Goal: Task Accomplishment & Management: Complete application form

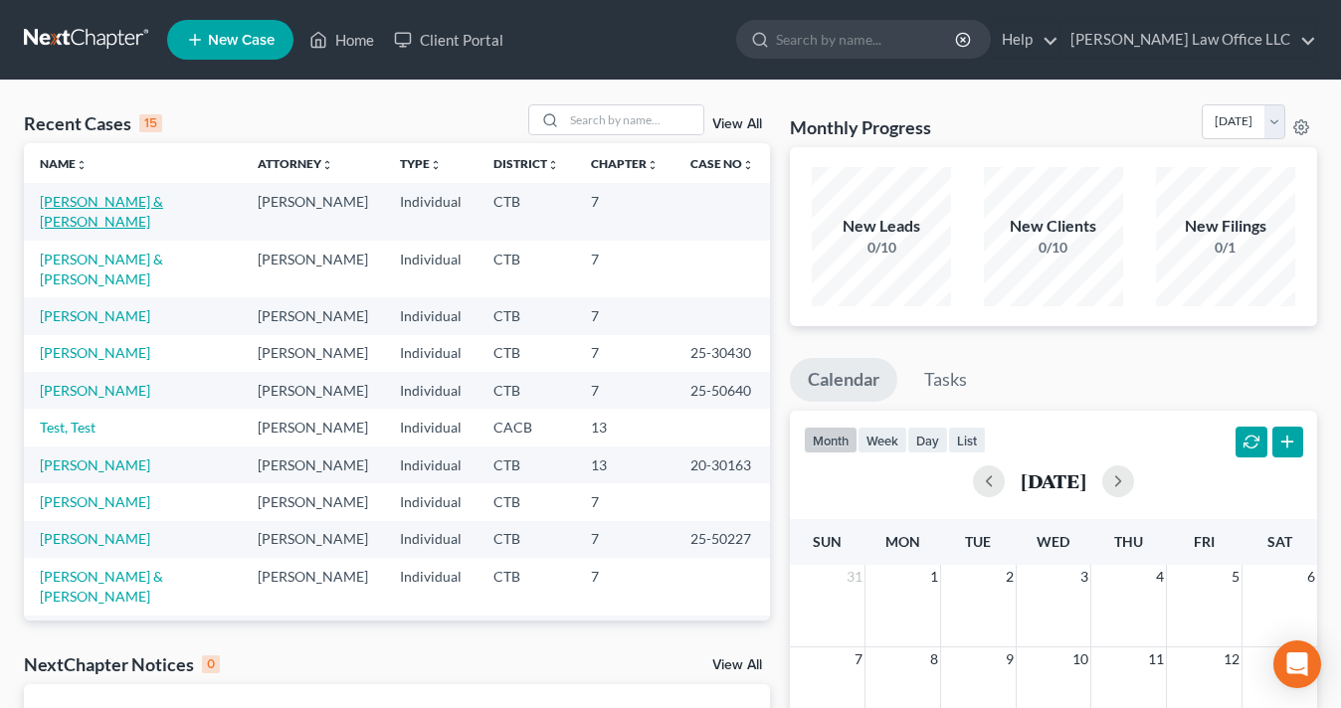
click at [158, 208] on link "[PERSON_NAME] & [PERSON_NAME]" at bounding box center [101, 211] width 123 height 37
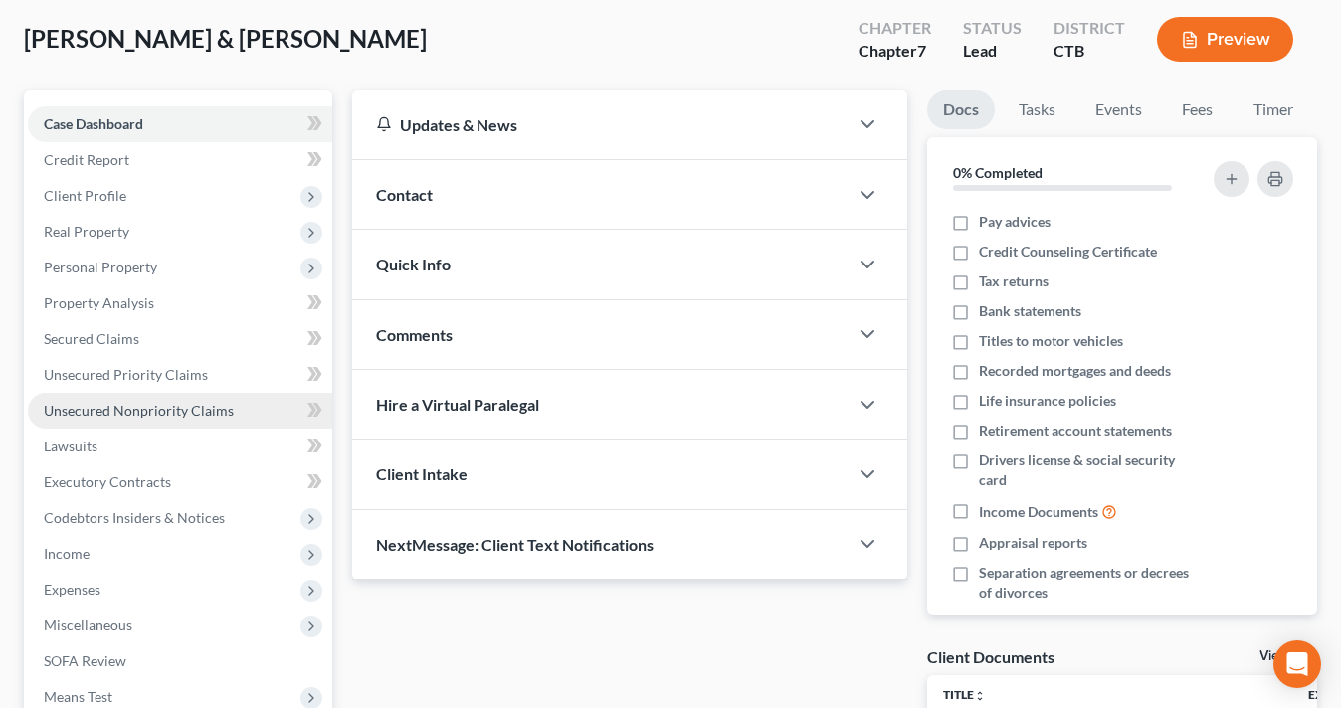
scroll to position [108, 0]
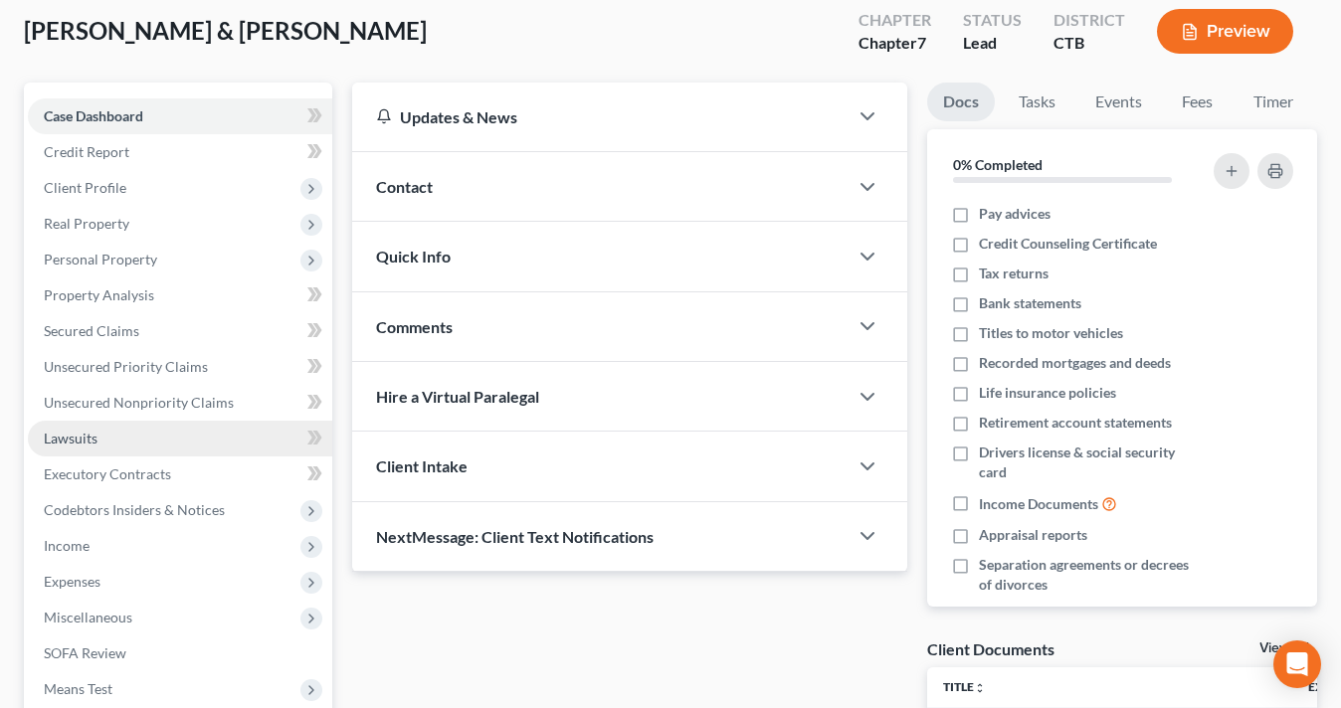
click at [90, 433] on span "Lawsuits" at bounding box center [71, 438] width 54 height 17
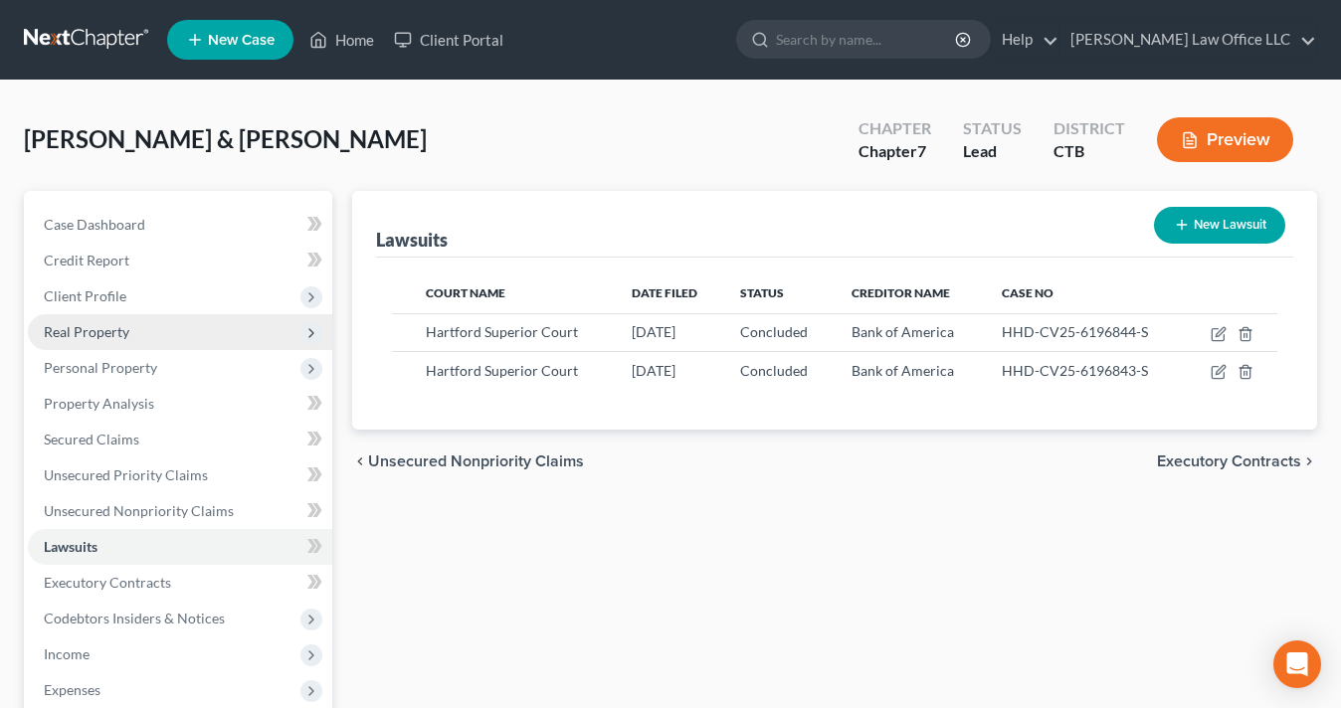
click at [156, 333] on span "Real Property" at bounding box center [180, 332] width 304 height 36
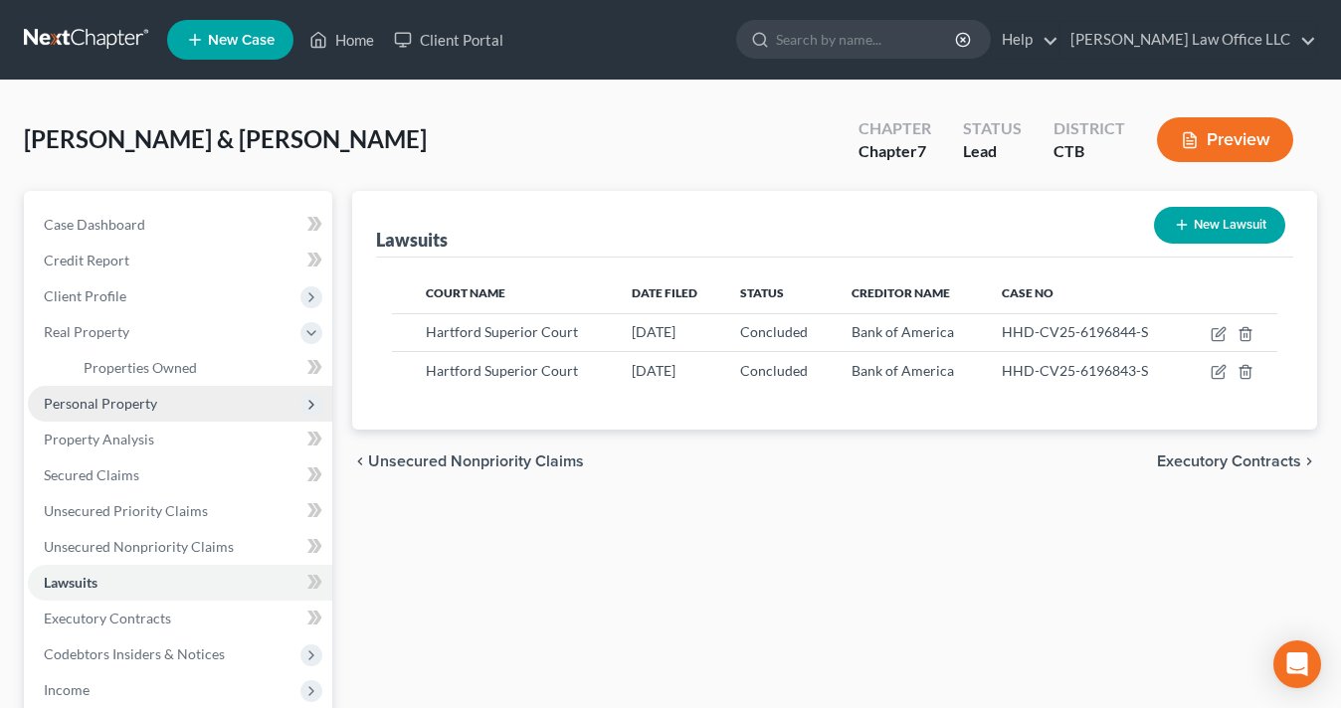
click at [135, 411] on span "Personal Property" at bounding box center [180, 404] width 304 height 36
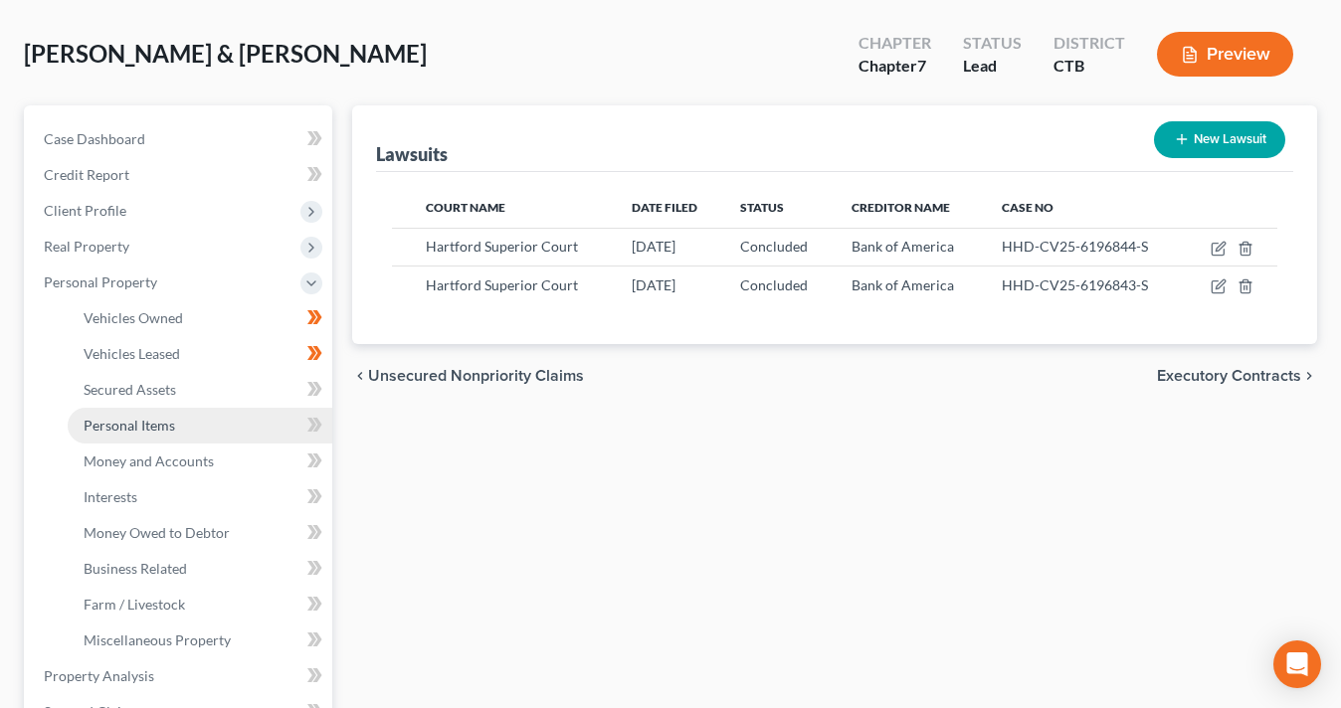
click at [158, 419] on span "Personal Items" at bounding box center [130, 425] width 92 height 17
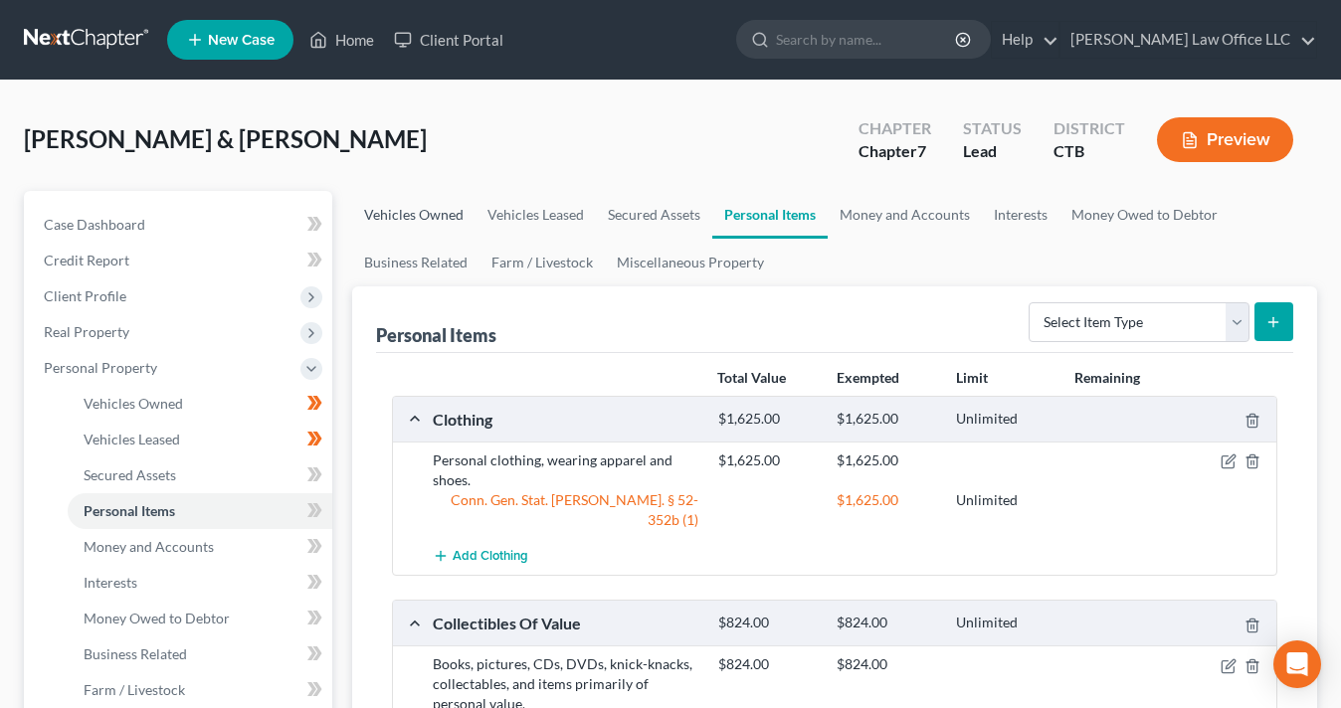
click at [398, 215] on link "Vehicles Owned" at bounding box center [413, 215] width 123 height 48
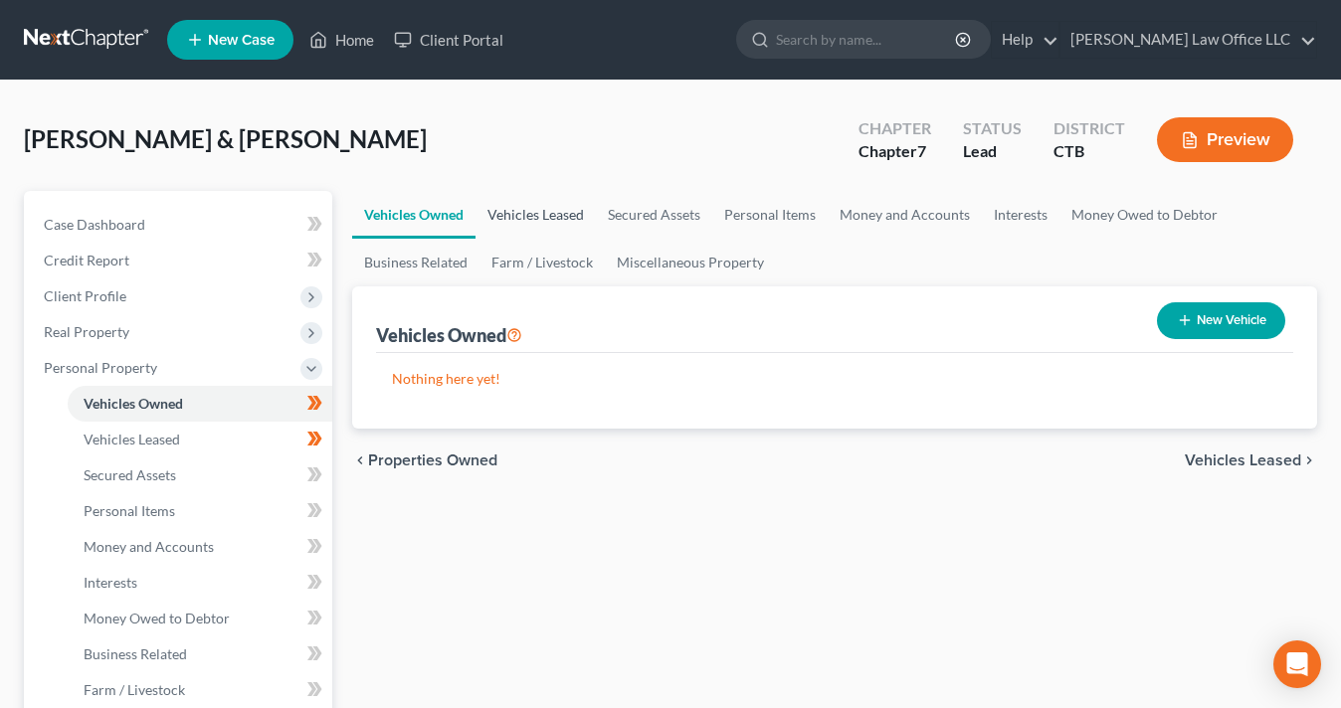
click at [571, 206] on link "Vehicles Leased" at bounding box center [535, 215] width 120 height 48
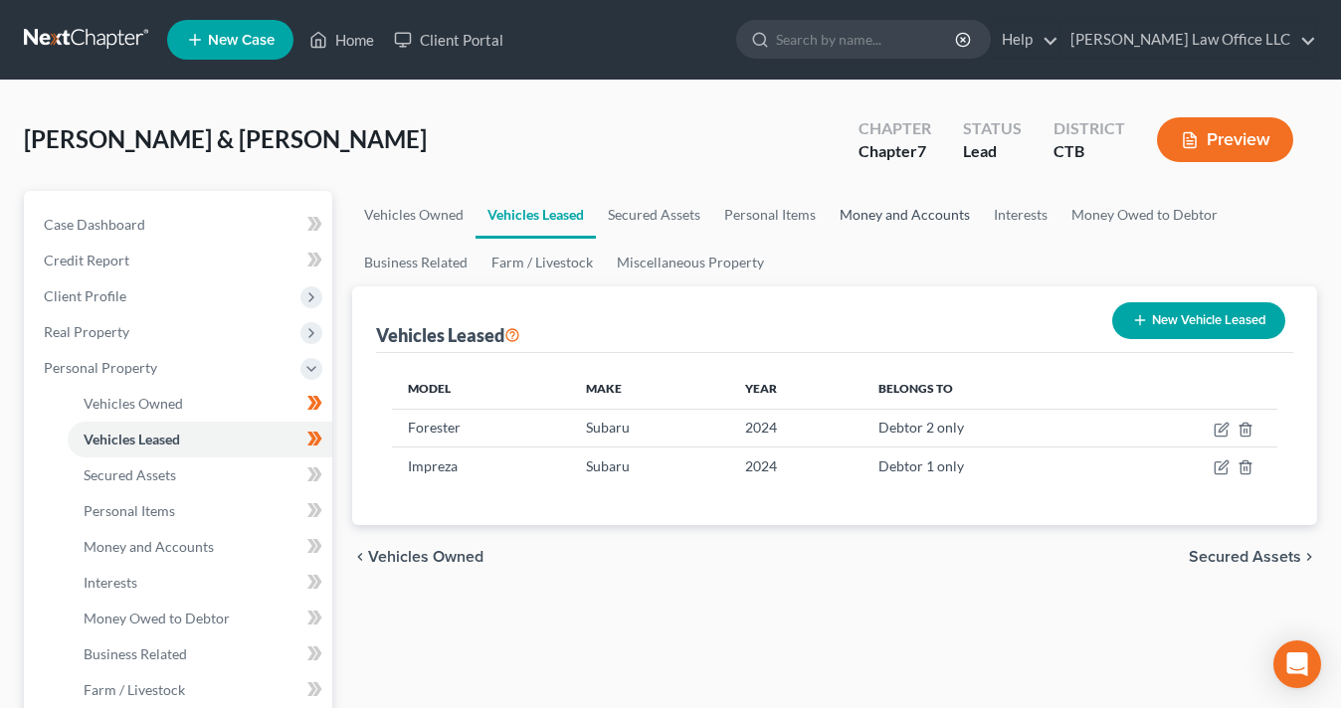
click at [908, 221] on link "Money and Accounts" at bounding box center [905, 215] width 154 height 48
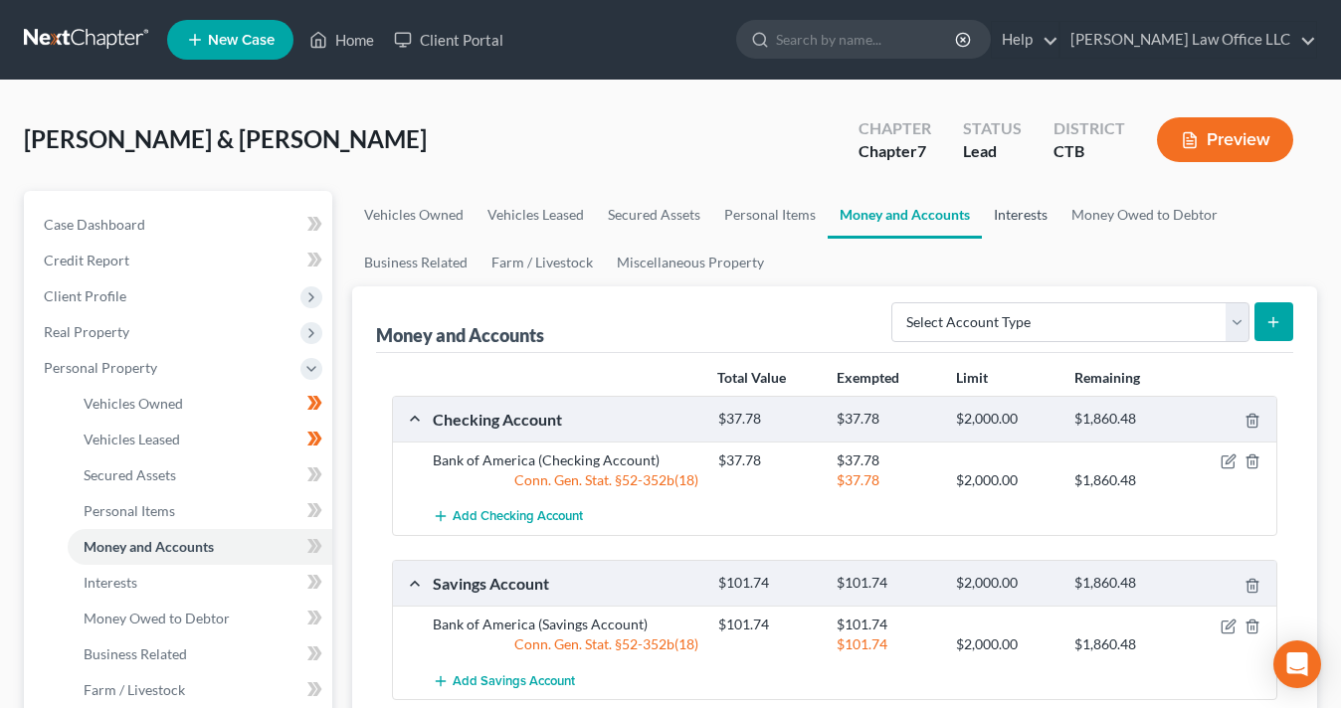
click at [1016, 224] on link "Interests" at bounding box center [1021, 215] width 78 height 48
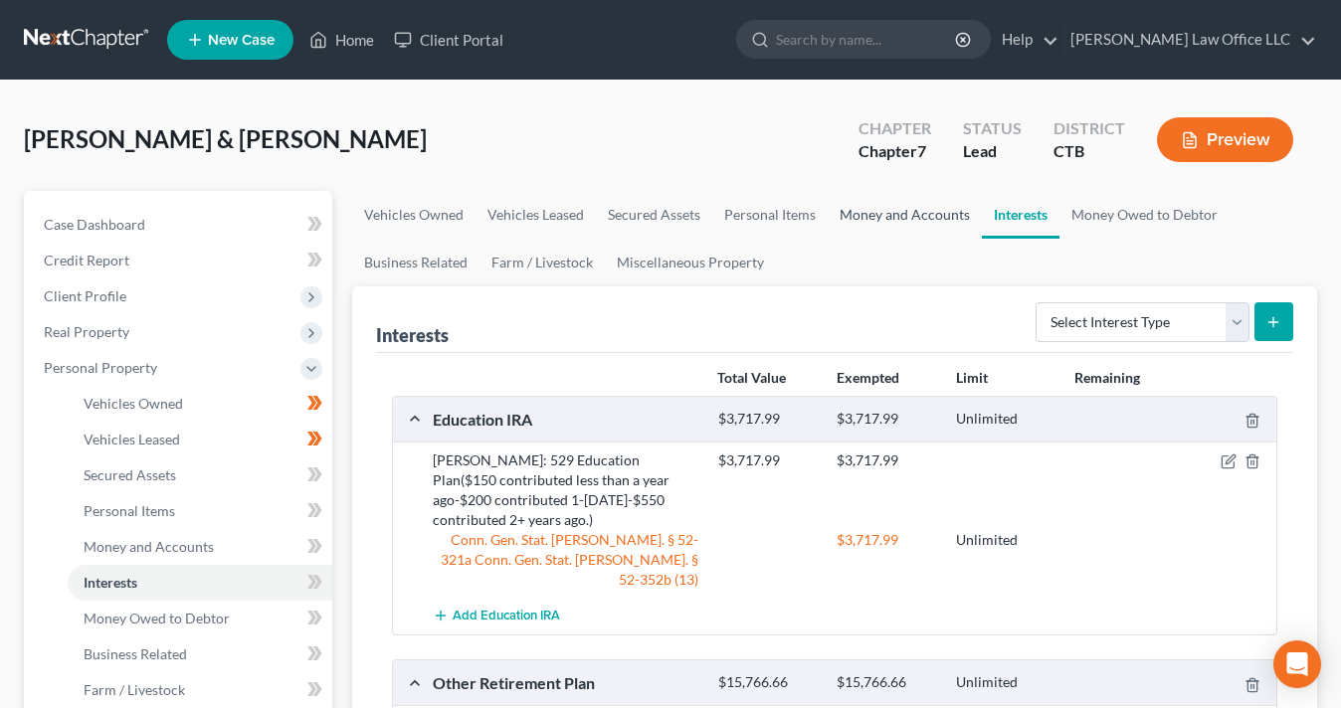
click at [901, 221] on link "Money and Accounts" at bounding box center [905, 215] width 154 height 48
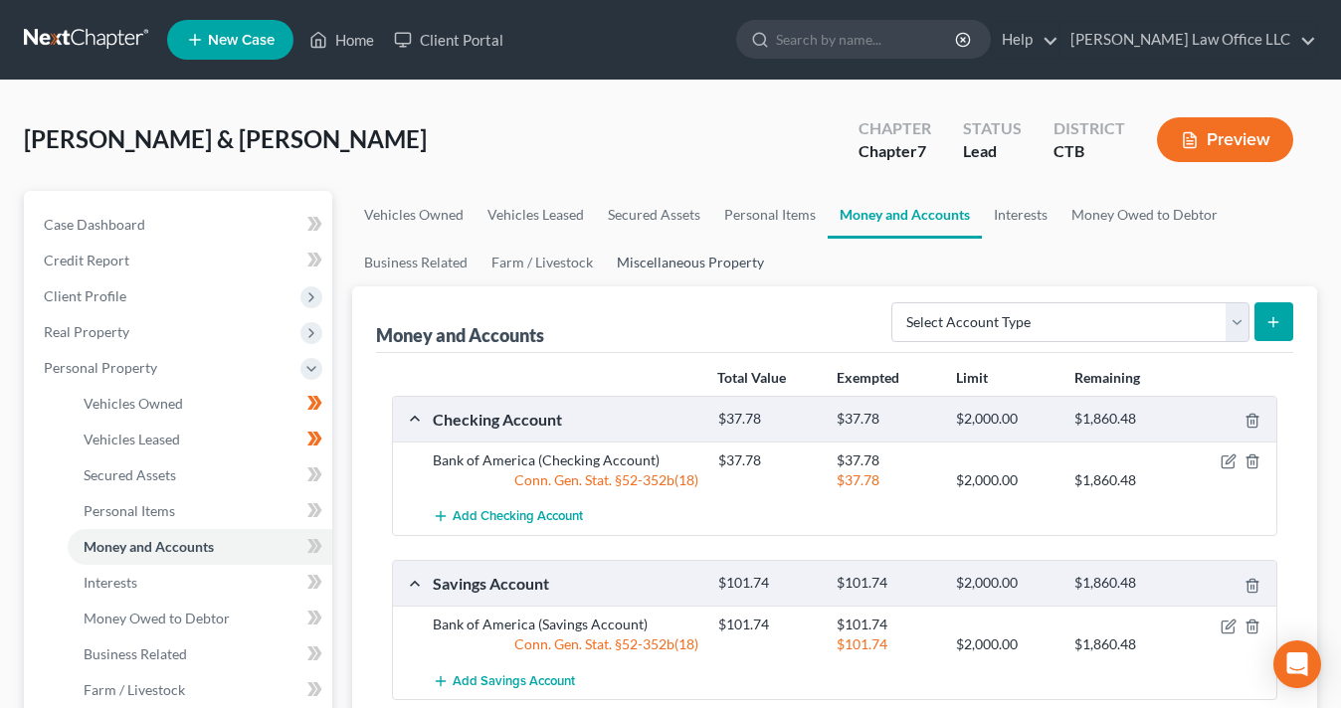
click at [696, 268] on link "Miscellaneous Property" at bounding box center [690, 263] width 171 height 48
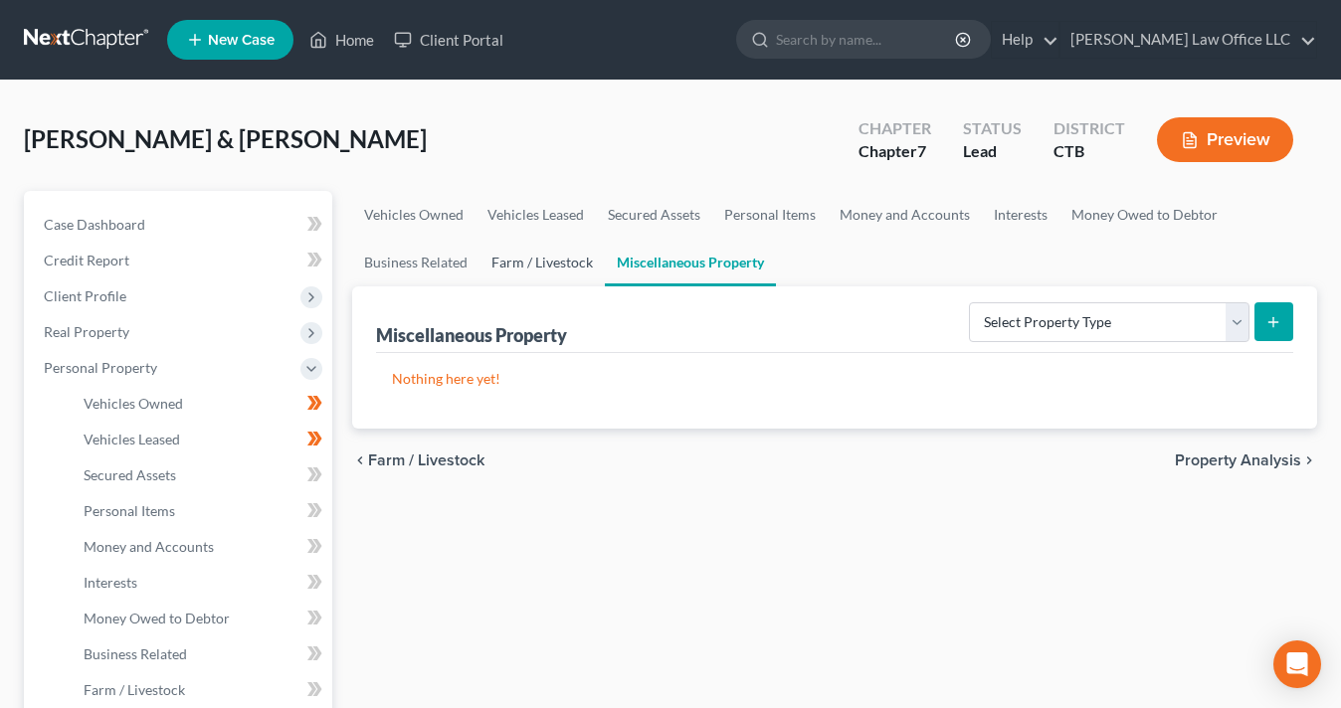
click at [575, 263] on link "Farm / Livestock" at bounding box center [541, 263] width 125 height 48
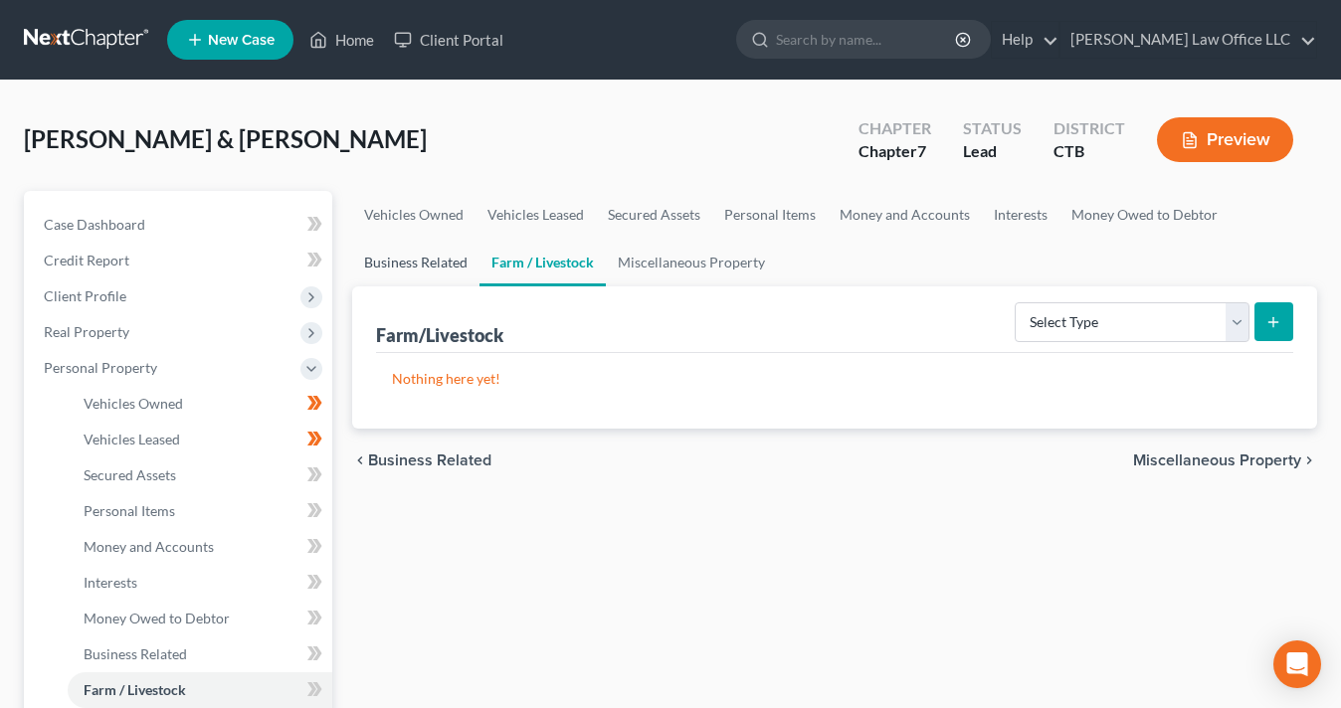
click at [430, 251] on link "Business Related" at bounding box center [415, 263] width 127 height 48
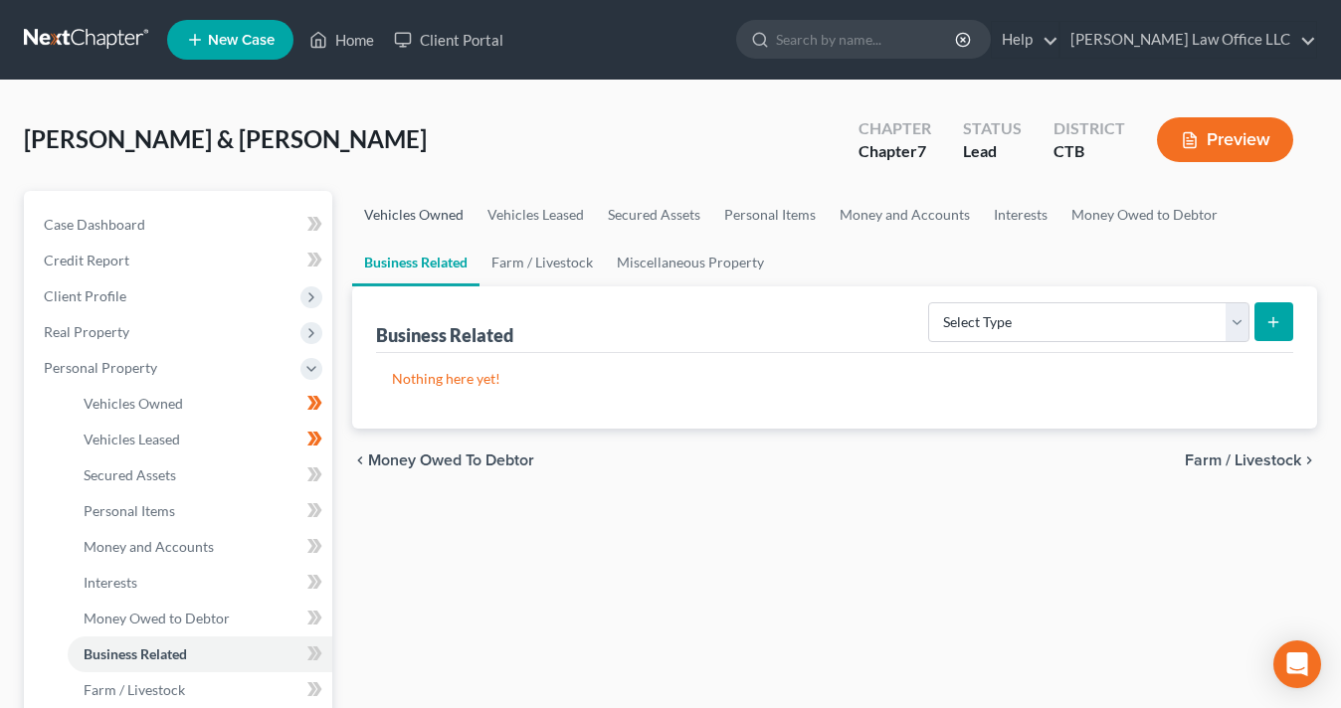
click at [431, 216] on link "Vehicles Owned" at bounding box center [413, 215] width 123 height 48
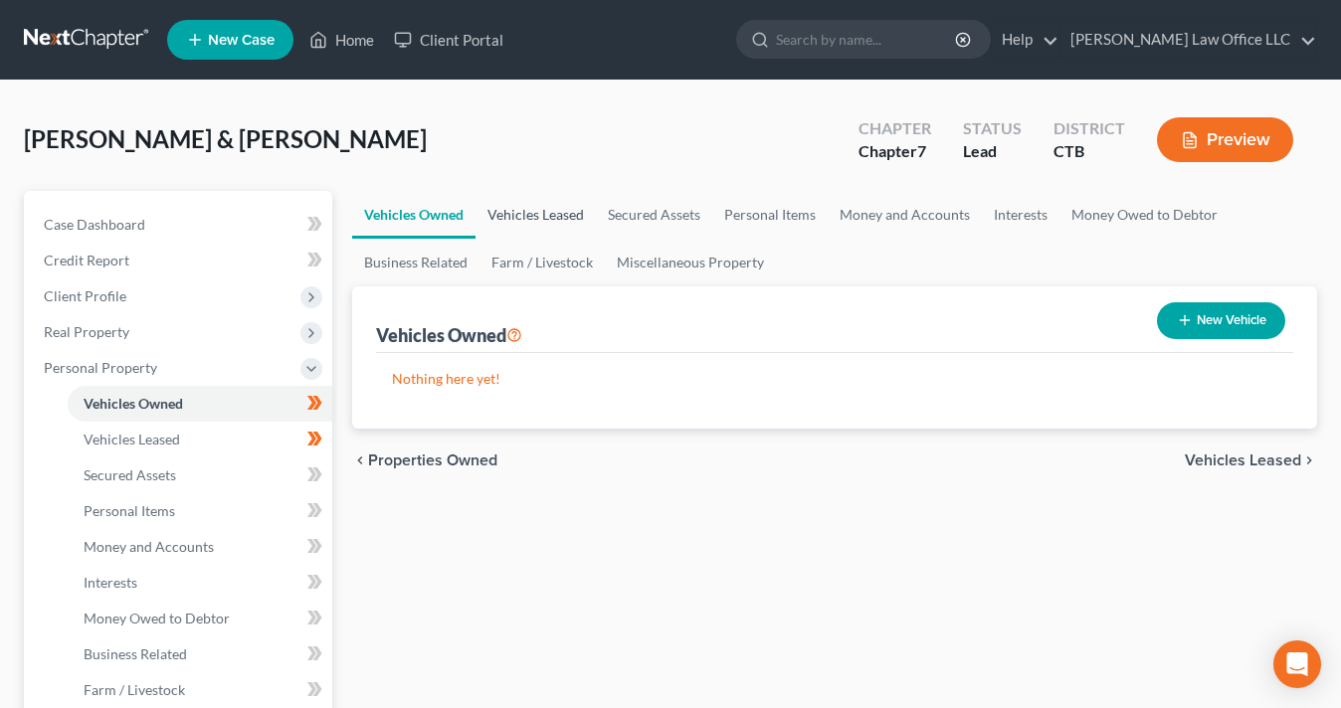
click at [556, 223] on link "Vehicles Leased" at bounding box center [535, 215] width 120 height 48
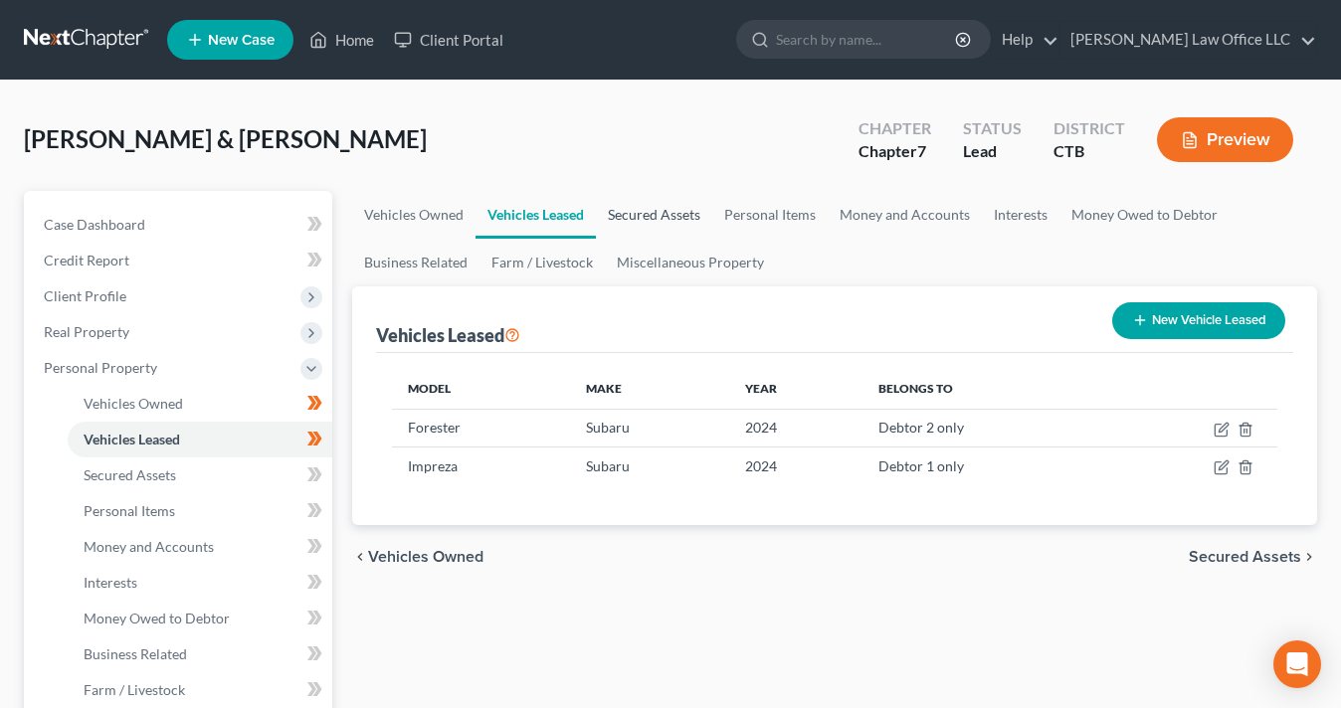
click at [655, 214] on link "Secured Assets" at bounding box center [654, 215] width 116 height 48
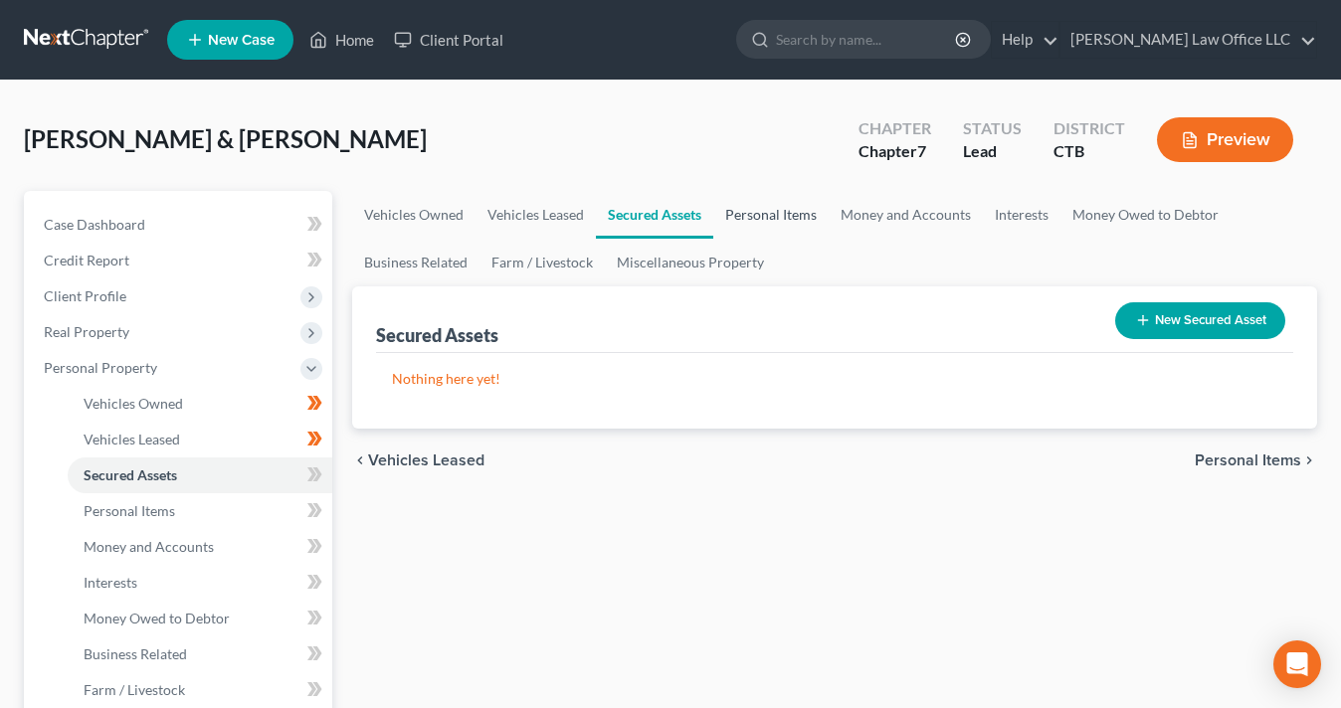
click at [722, 220] on link "Personal Items" at bounding box center [770, 215] width 115 height 48
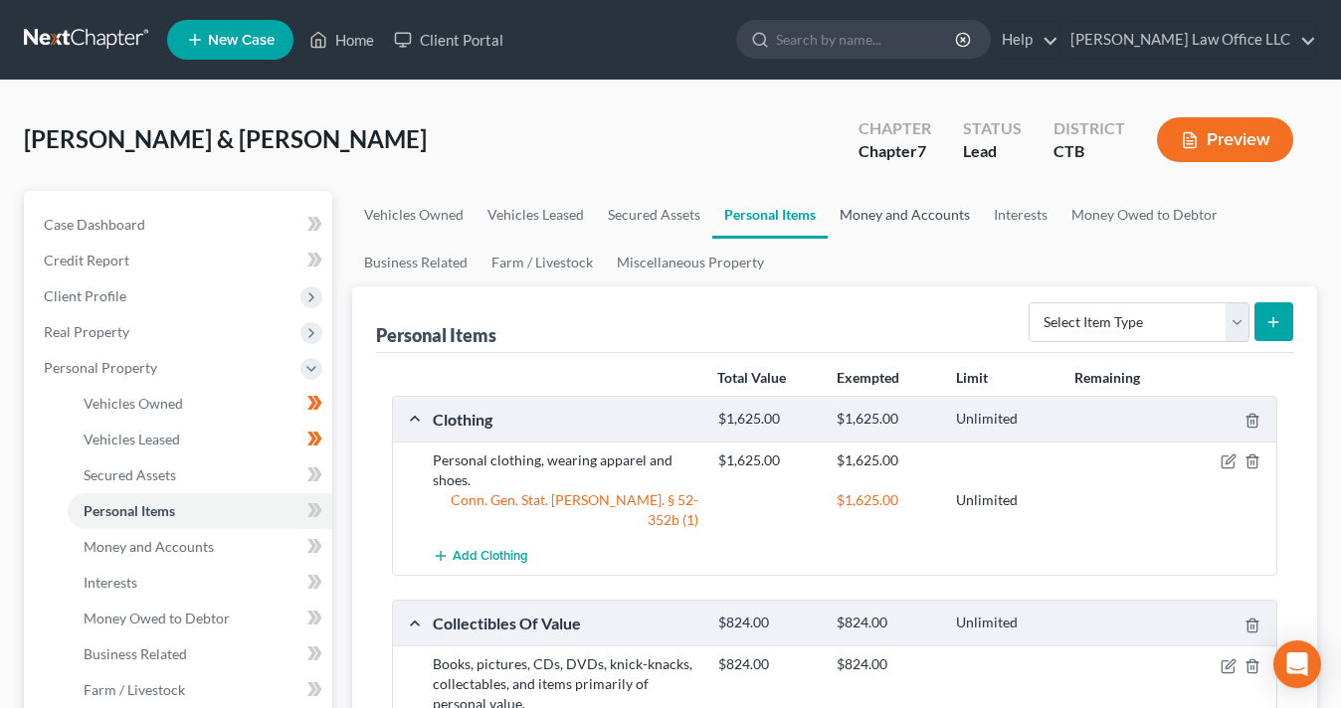
click at [888, 220] on link "Money and Accounts" at bounding box center [905, 215] width 154 height 48
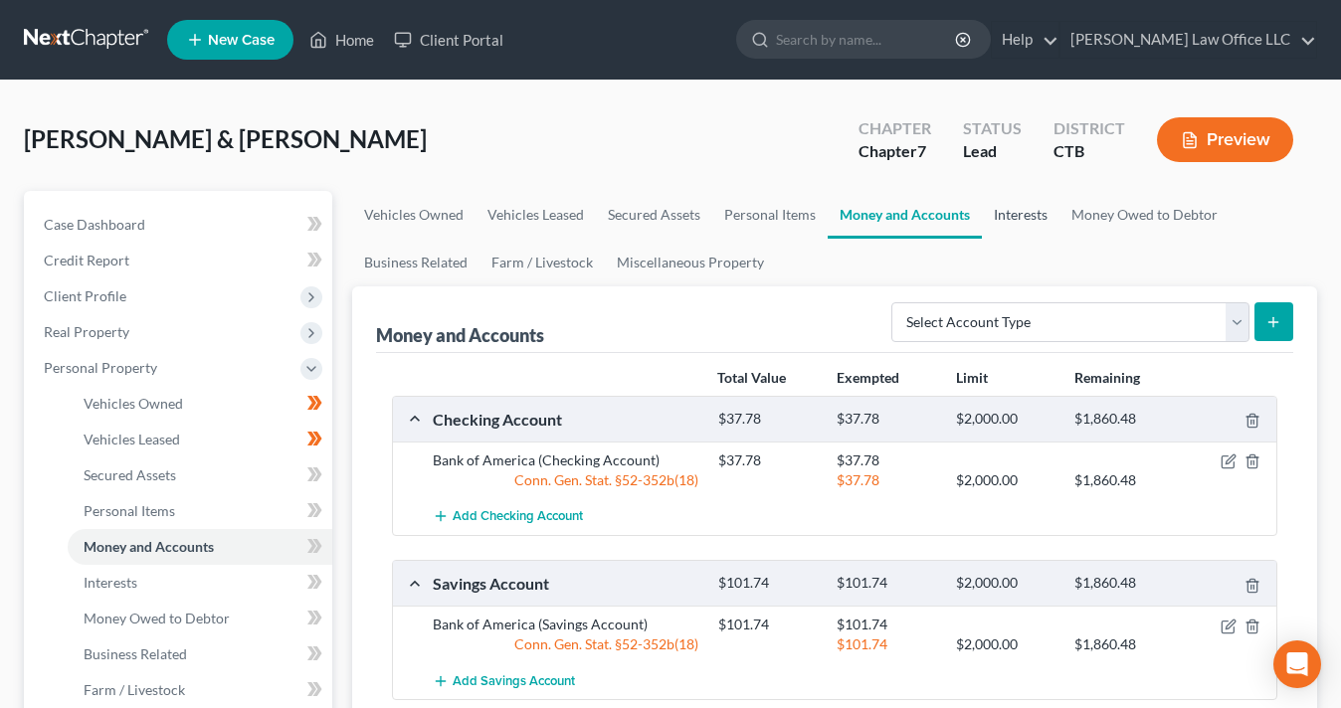
click at [1028, 225] on link "Interests" at bounding box center [1021, 215] width 78 height 48
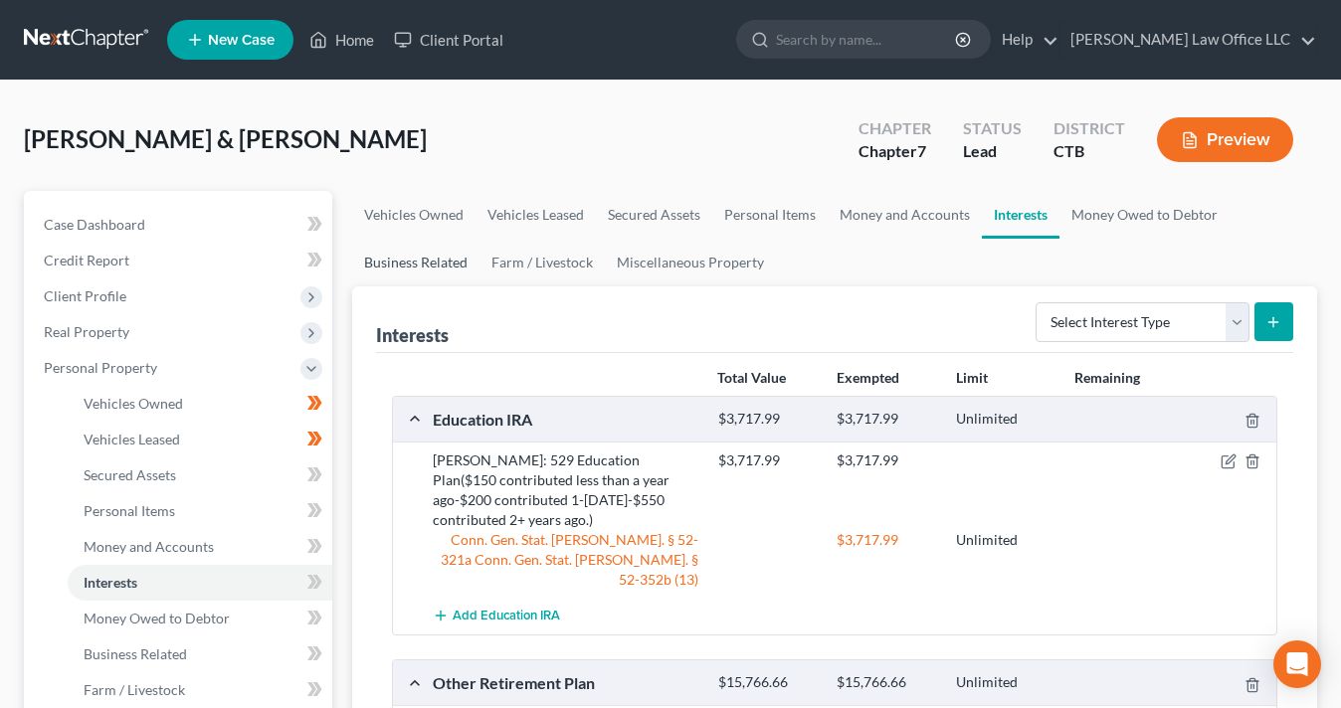
click at [405, 269] on link "Business Related" at bounding box center [415, 263] width 127 height 48
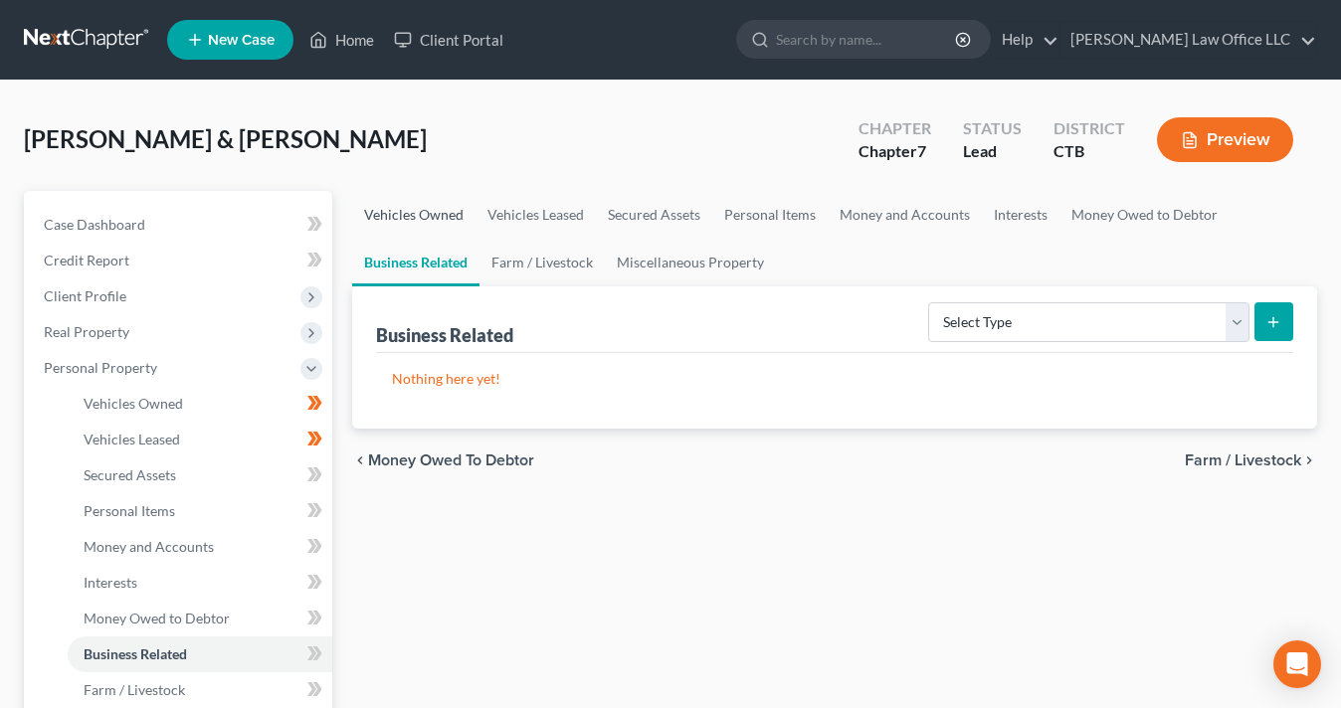
click at [424, 218] on link "Vehicles Owned" at bounding box center [413, 215] width 123 height 48
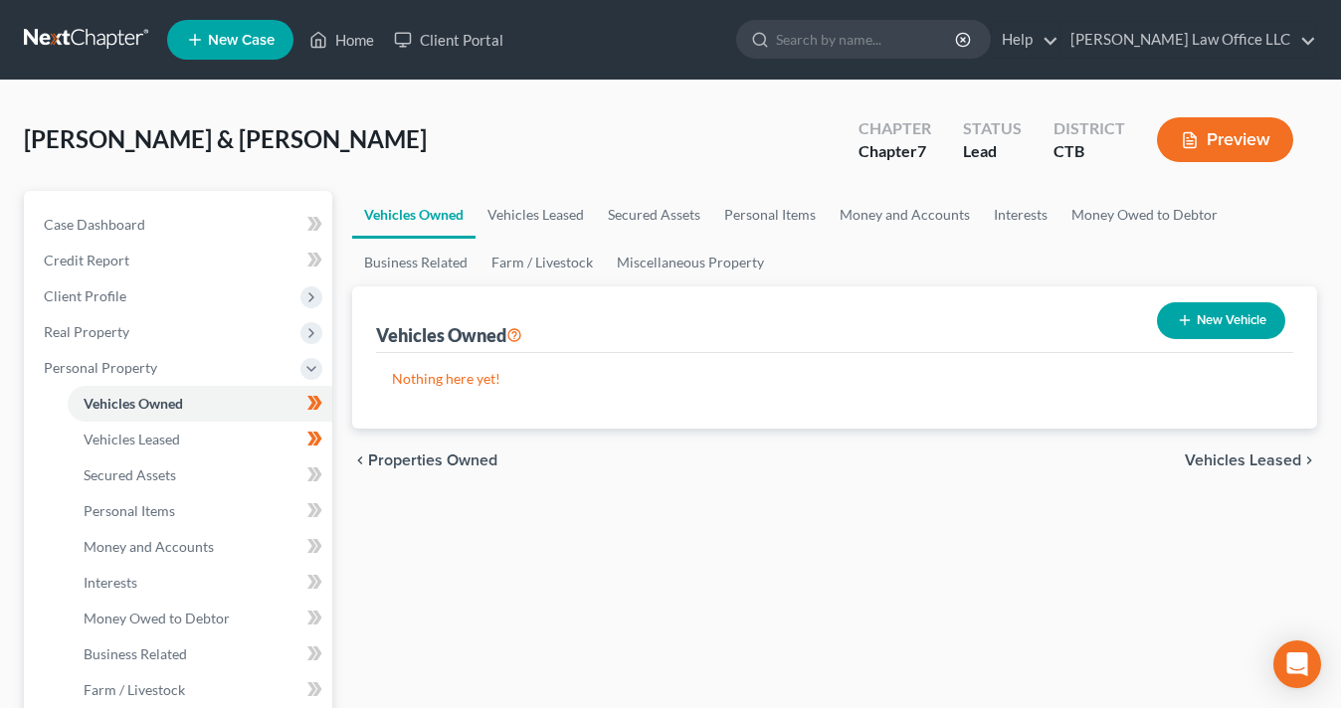
click at [453, 338] on div "Vehicles Owned" at bounding box center [449, 335] width 146 height 24
click at [411, 335] on div "Vehicles Owned" at bounding box center [449, 335] width 146 height 24
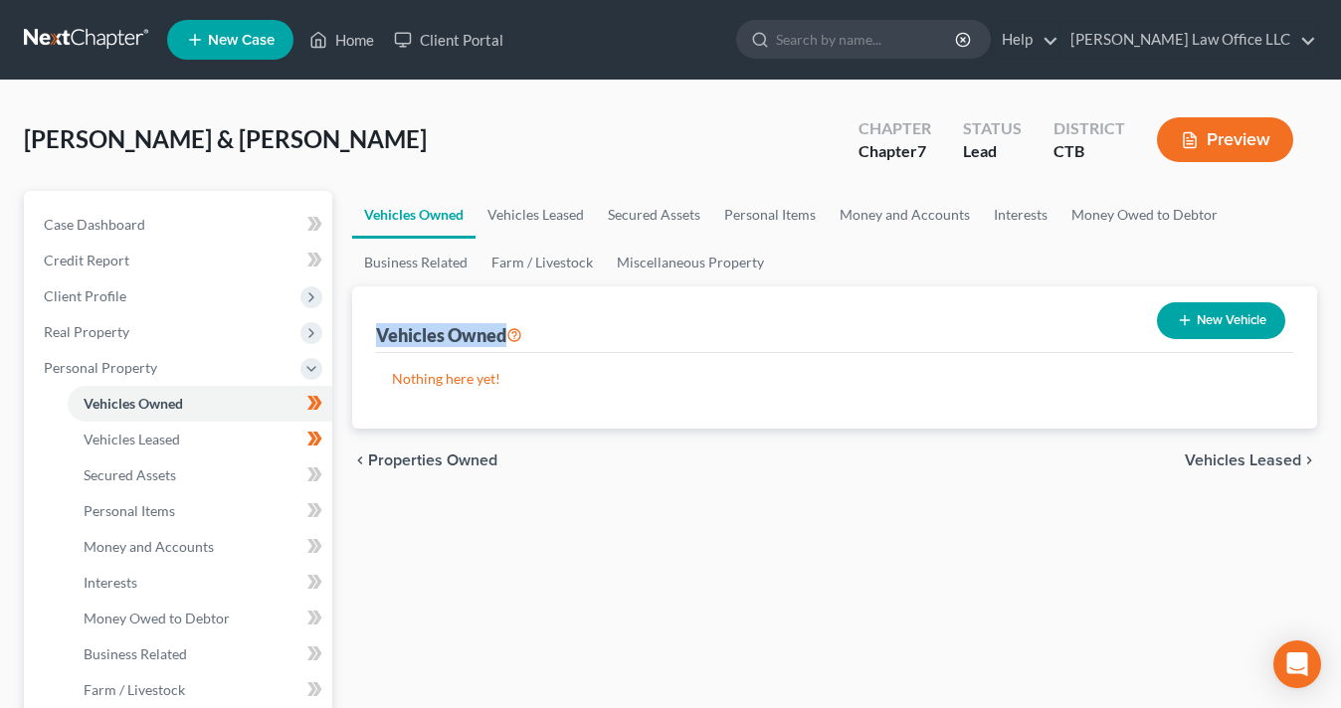
click at [411, 335] on div "Vehicles Owned" at bounding box center [449, 335] width 146 height 24
drag, startPoint x: 533, startPoint y: 330, endPoint x: 477, endPoint y: 332, distance: 55.7
click at [477, 332] on div "Vehicles Owned New Vehicle" at bounding box center [834, 319] width 917 height 67
click at [477, 332] on div "Vehicles Owned" at bounding box center [449, 335] width 146 height 24
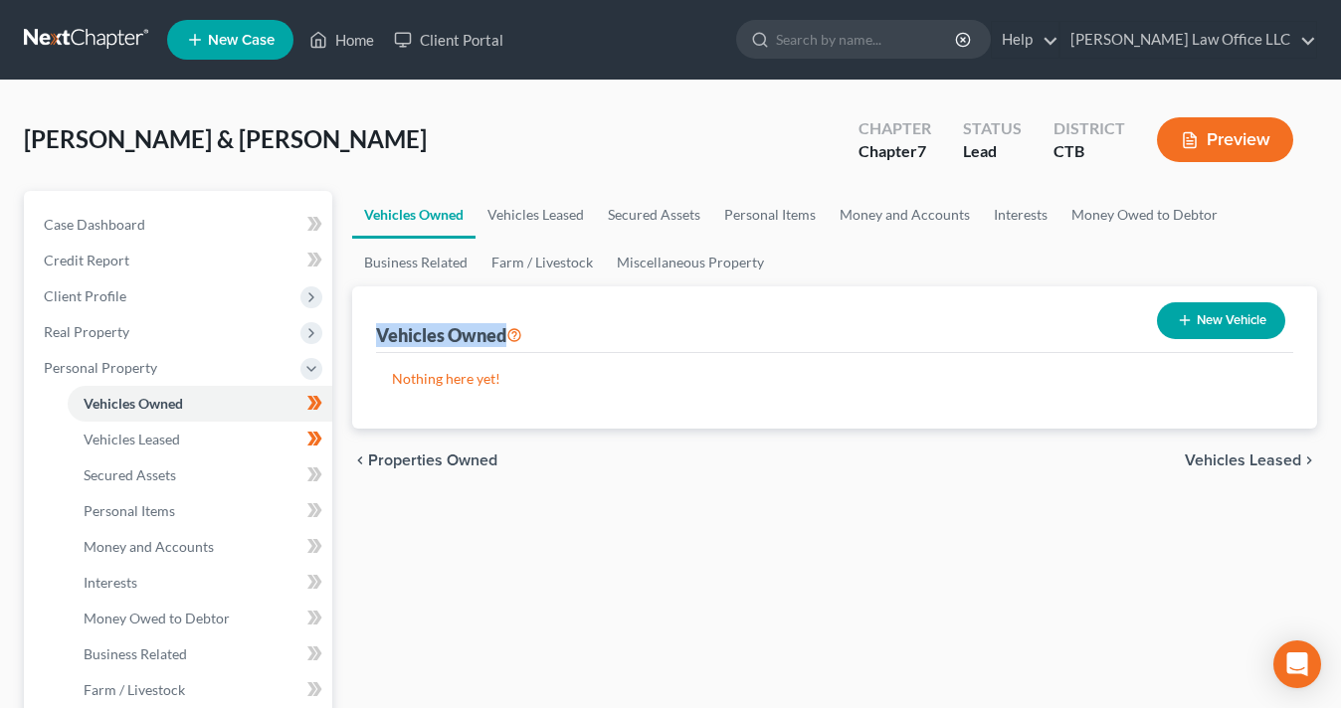
click at [477, 332] on div "Vehicles Owned" at bounding box center [449, 335] width 146 height 24
